Goal: Task Accomplishment & Management: Use online tool/utility

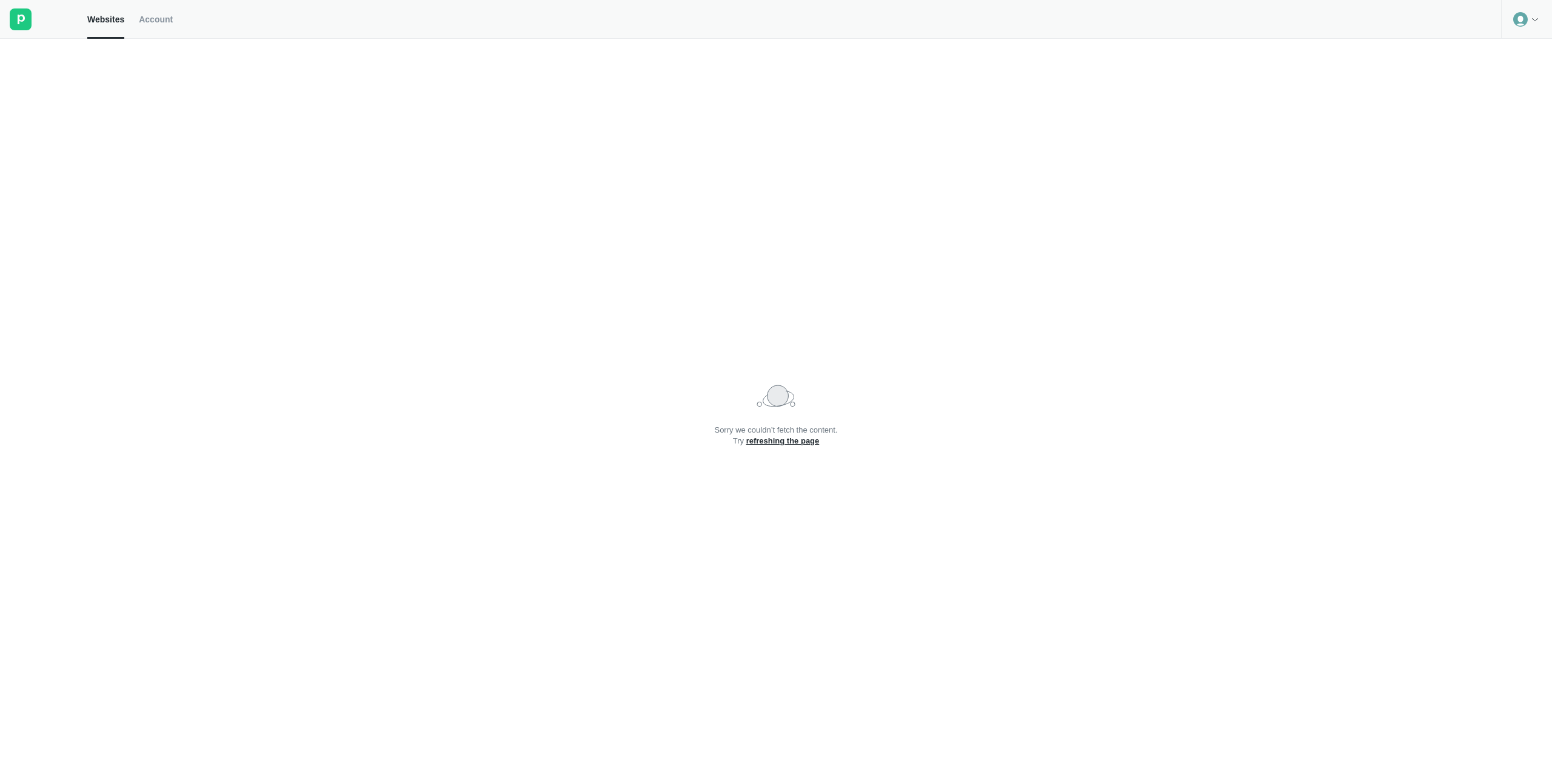
click at [1531, 21] on icon at bounding box center [1535, 19] width 9 height 9
click at [1515, 47] on div "Logout" at bounding box center [1526, 50] width 50 height 17
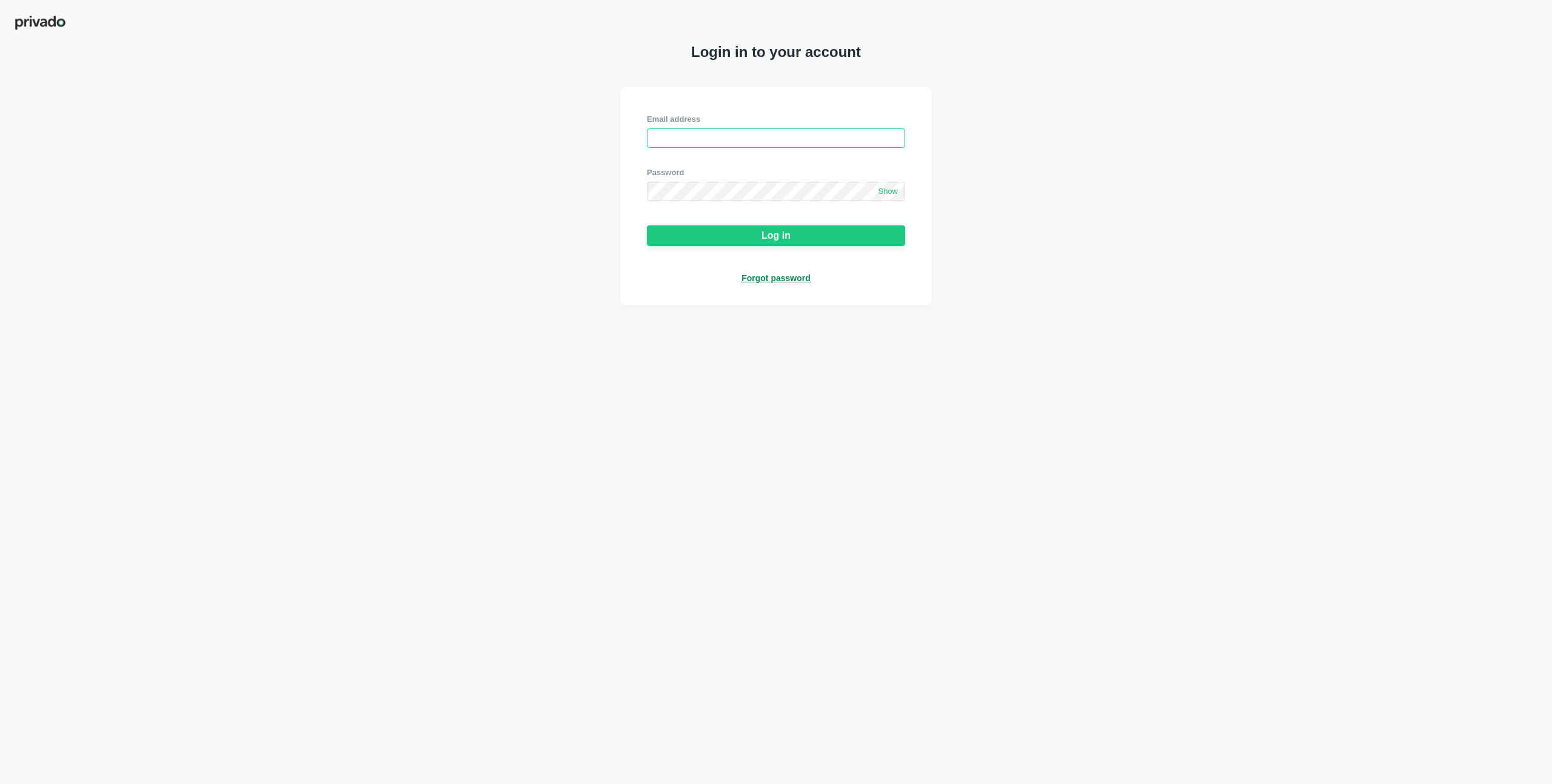
type input "[PERSON_NAME][EMAIL_ADDRESS][DOMAIN_NAME]"
click at [768, 242] on button "Log in" at bounding box center [776, 236] width 258 height 21
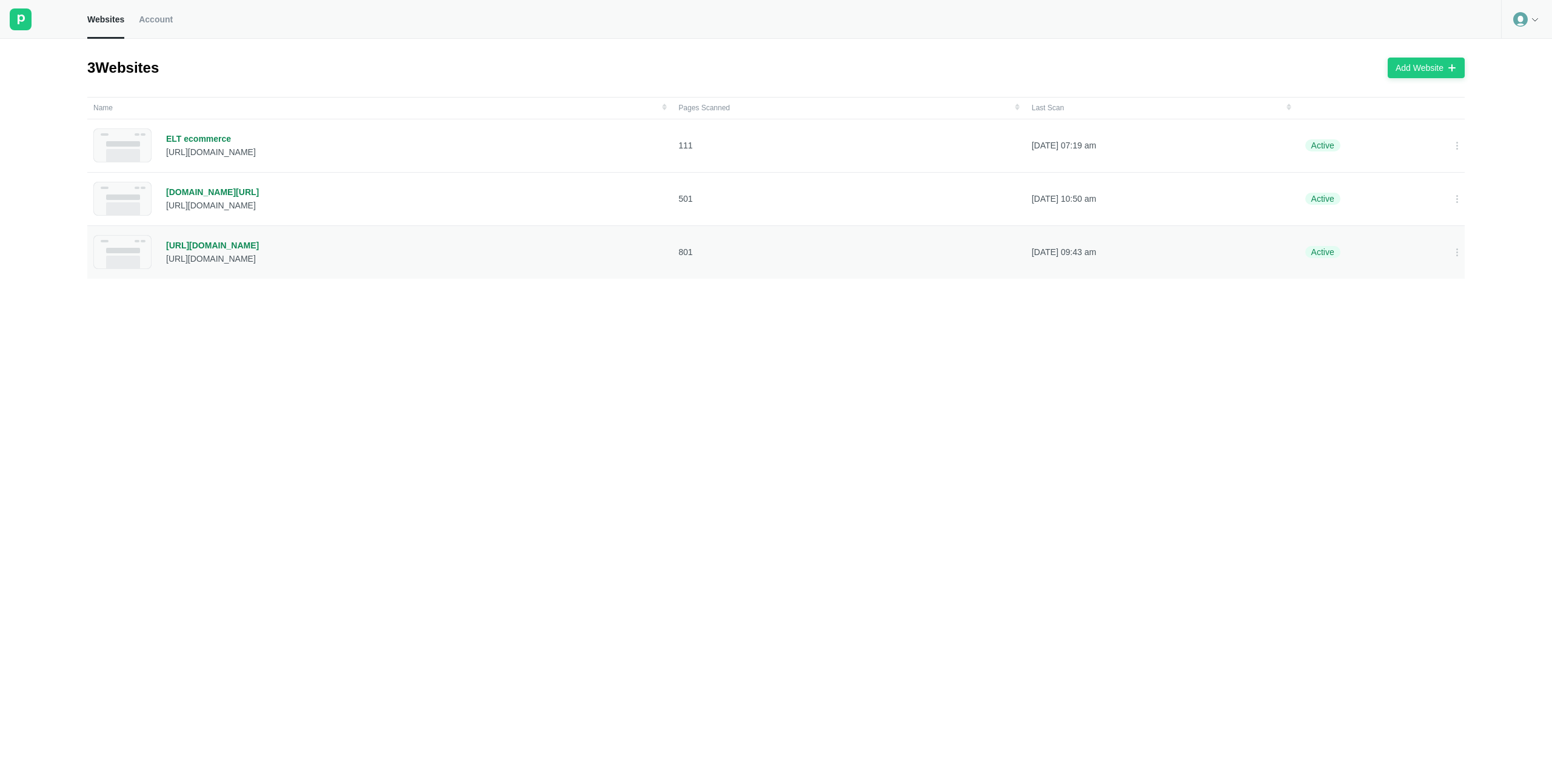
click at [238, 247] on div "[URL][DOMAIN_NAME]" at bounding box center [212, 245] width 93 height 11
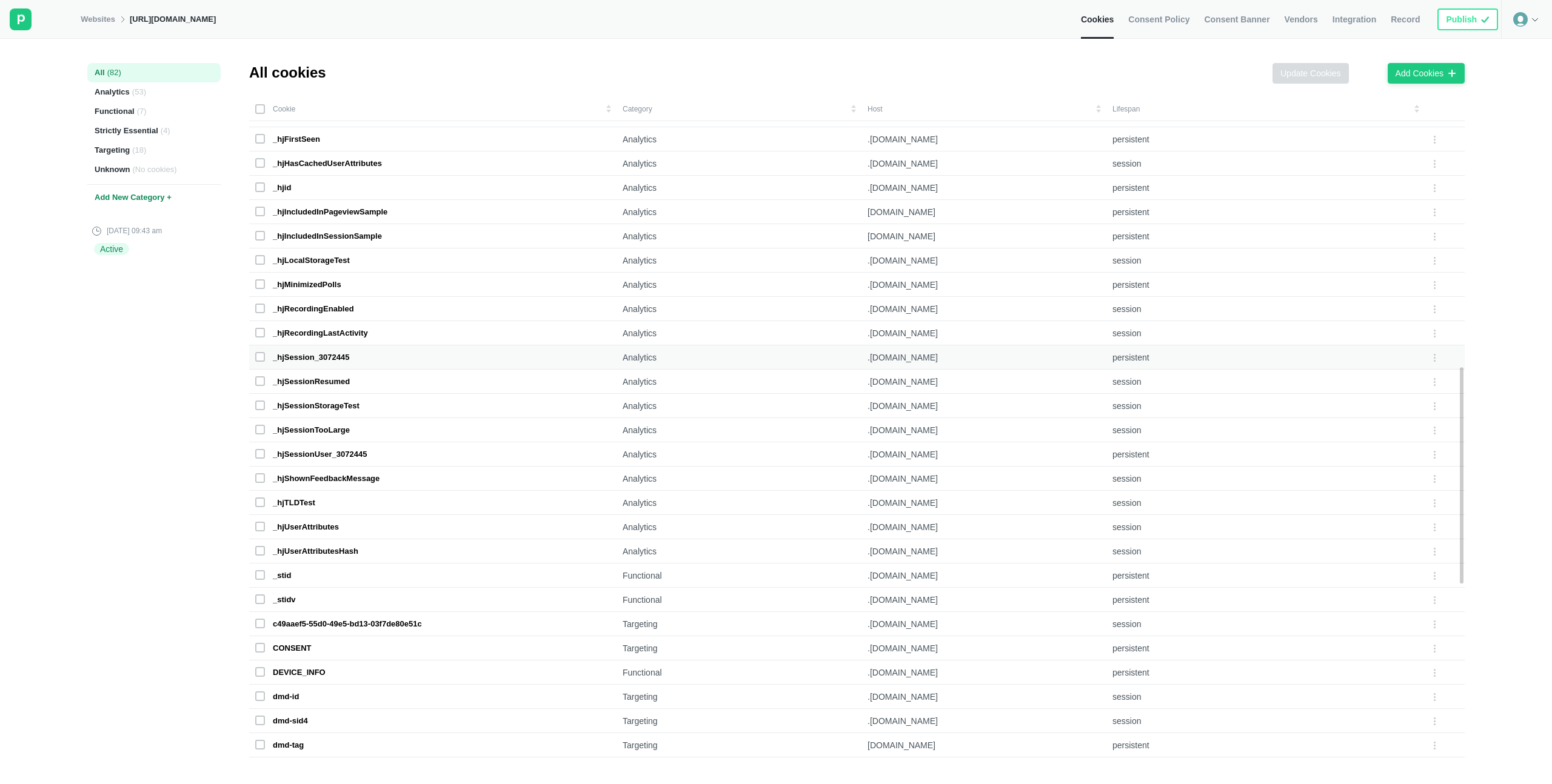
scroll to position [824, 0]
